Goal: Information Seeking & Learning: Check status

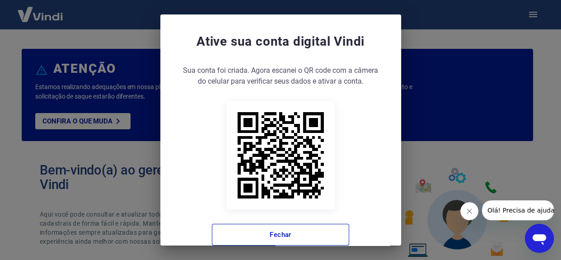
scroll to position [18, 0]
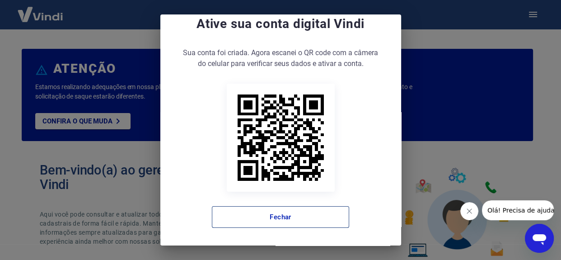
click at [264, 218] on button "Fechar" at bounding box center [280, 217] width 137 height 22
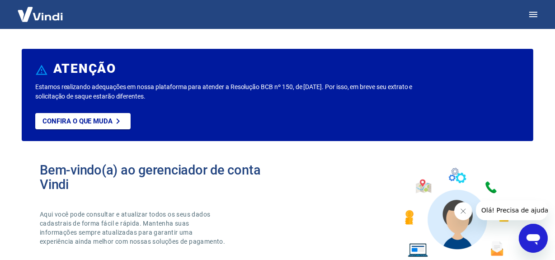
click at [465, 212] on icon "Fechar mensagem da empresa" at bounding box center [462, 210] width 7 height 7
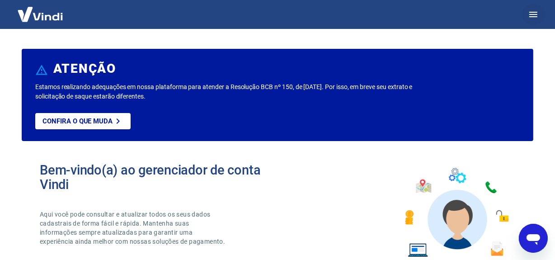
click at [536, 17] on icon "button" at bounding box center [533, 14] width 8 height 5
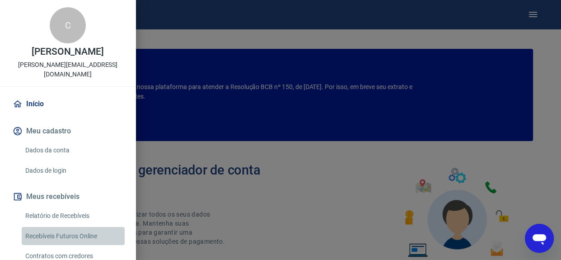
click at [78, 227] on link "Recebíveis Futuros Online" at bounding box center [73, 236] width 103 height 19
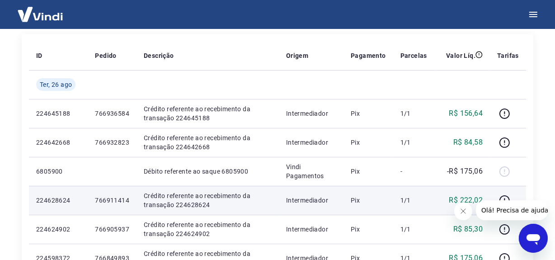
scroll to position [118, 0]
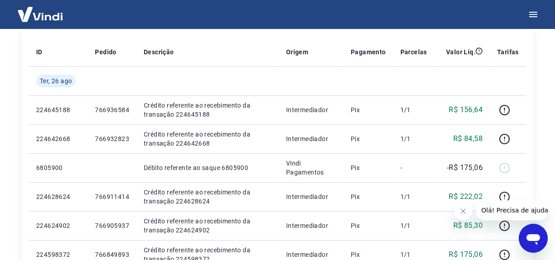
click at [462, 208] on icon "Fechar mensagem da empresa" at bounding box center [462, 210] width 7 height 7
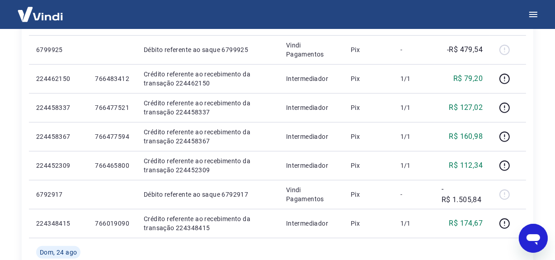
scroll to position [448, 0]
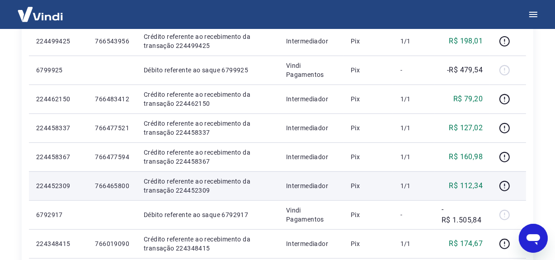
drag, startPoint x: 324, startPoint y: 193, endPoint x: 286, endPoint y: 194, distance: 38.0
click at [325, 193] on td "Intermediador" at bounding box center [311, 185] width 65 height 29
click at [183, 192] on p "Crédito referente ao recebimento da transação 224452309" at bounding box center [208, 186] width 128 height 18
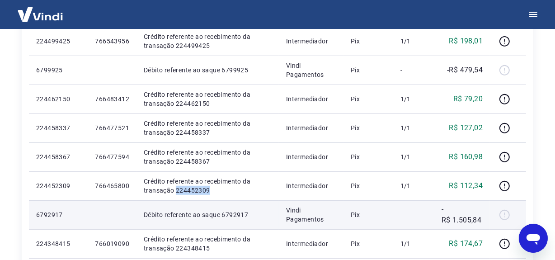
copy p "224452309"
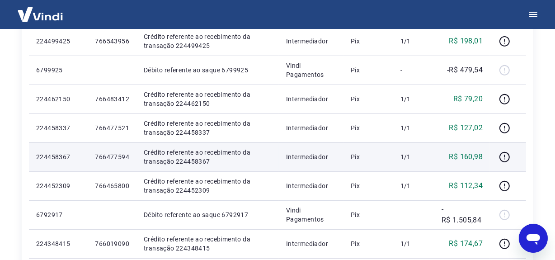
click at [199, 163] on p "Crédito referente ao recebimento da transação 224458367" at bounding box center [208, 157] width 128 height 18
copy p "224458367"
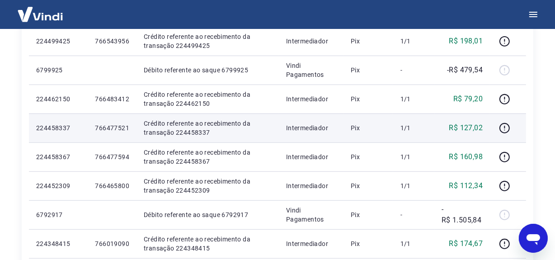
click at [193, 131] on p "Crédito referente ao recebimento da transação 224458337" at bounding box center [208, 128] width 128 height 18
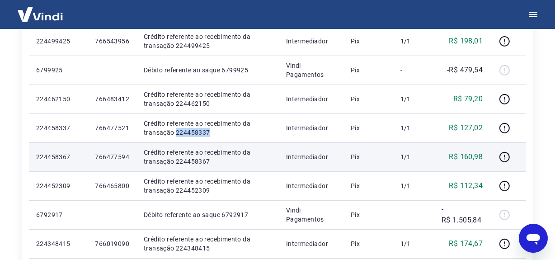
copy p "224458337"
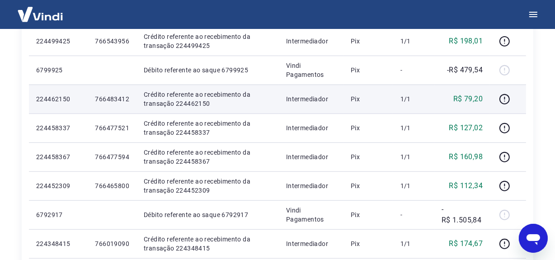
click at [188, 102] on p "Crédito referente ao recebimento da transação 224462150" at bounding box center [208, 99] width 128 height 18
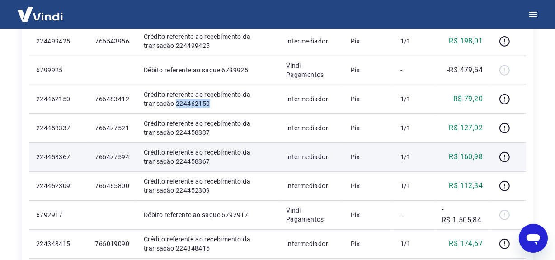
copy p "224462150"
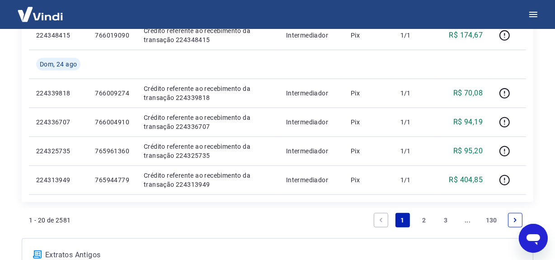
scroll to position [735, 0]
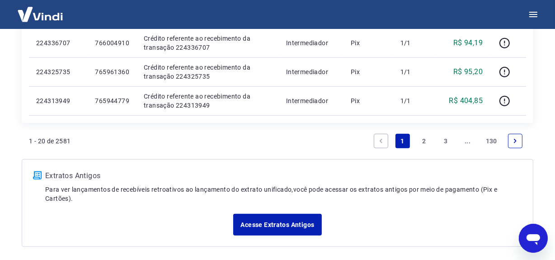
click at [424, 140] on link "2" at bounding box center [424, 141] width 14 height 14
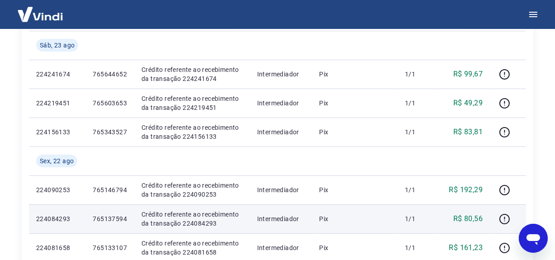
scroll to position [195, 0]
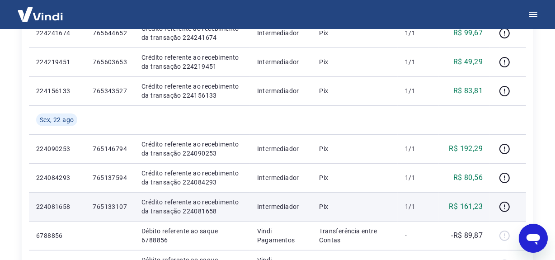
click at [382, 206] on p "Pix" at bounding box center [355, 206] width 71 height 9
